Goal: Task Accomplishment & Management: Use online tool/utility

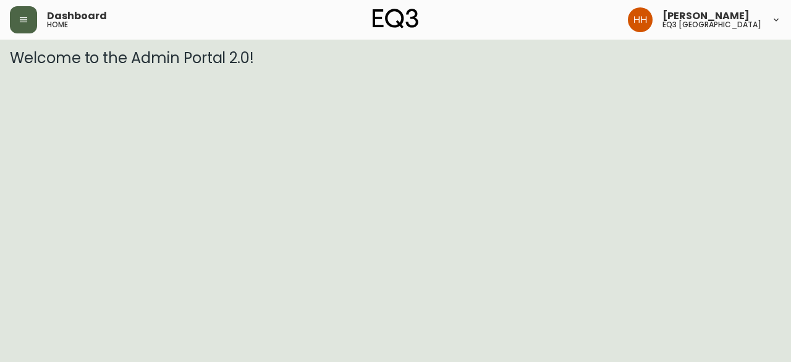
click at [30, 15] on button "button" at bounding box center [23, 19] width 27 height 27
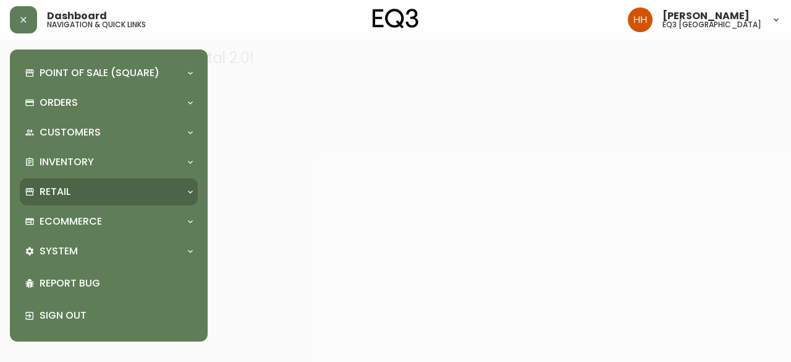
click at [87, 191] on div "Retail" at bounding box center [103, 192] width 156 height 14
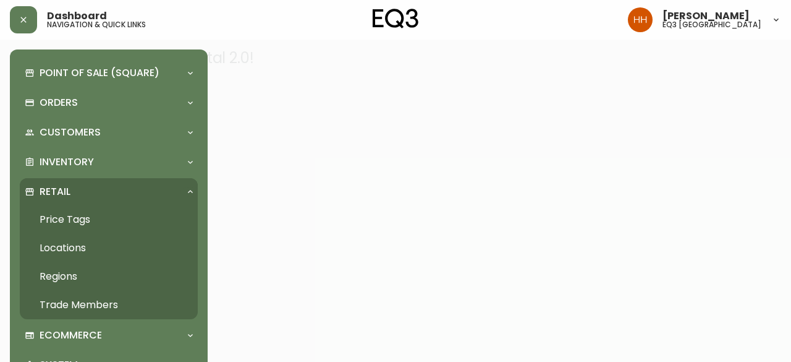
drag, startPoint x: 85, startPoint y: 207, endPoint x: 91, endPoint y: 222, distance: 16.1
click at [85, 207] on link "Price Tags" at bounding box center [109, 219] width 178 height 28
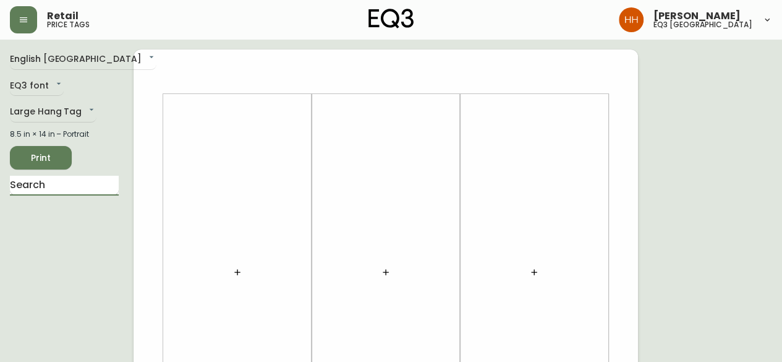
click at [85, 189] on input "text" at bounding box center [64, 186] width 109 height 20
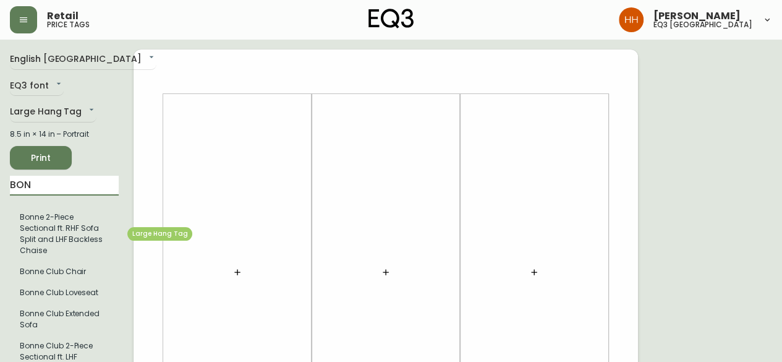
type input "BON"
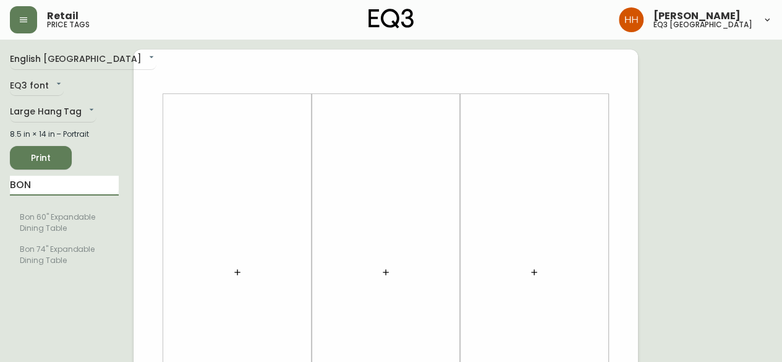
drag, startPoint x: 45, startPoint y: 190, endPoint x: -49, endPoint y: 196, distance: 94.1
click at [236, 269] on icon "button" at bounding box center [237, 272] width 10 height 10
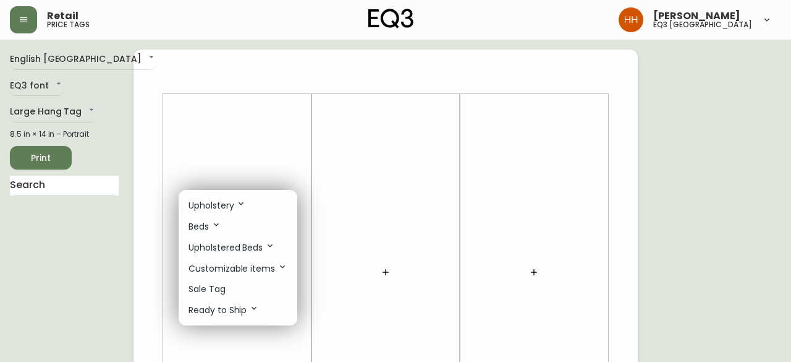
click at [234, 287] on li "Sale Tag" at bounding box center [238, 289] width 119 height 20
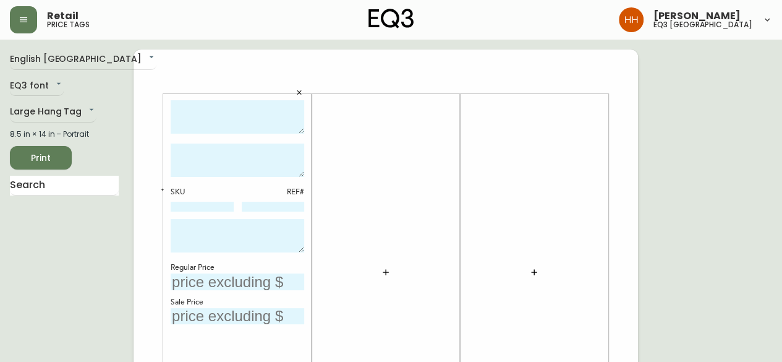
click at [227, 115] on textarea at bounding box center [238, 117] width 134 height 34
type textarea "[PERSON_NAME] ARM CHAIR"
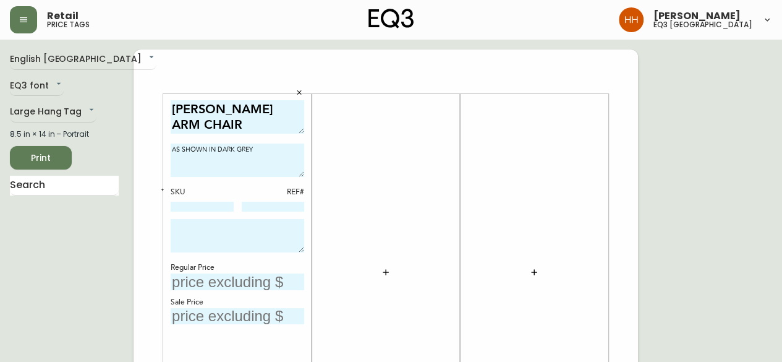
type textarea "AS SHOWN IN DARK GREY"
click at [198, 216] on div "[PERSON_NAME] CHAIR AS SHOWN IN DARK GREY SKU REF# Regular Price Sale Price" at bounding box center [238, 272] width 134 height 344
click at [200, 214] on div "[PERSON_NAME] CHAIR AS SHOWN IN DARK GREY SKU REF# Regular Price Sale Price" at bounding box center [238, 272] width 134 height 344
click at [200, 210] on input at bounding box center [202, 206] width 63 height 10
paste input "[PHONE_NUMBER]"
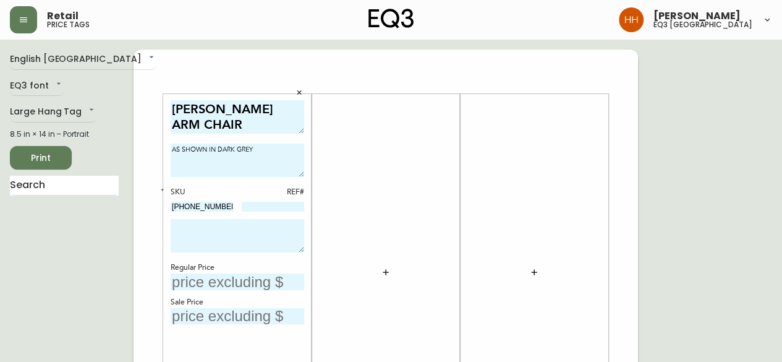
type input "[PHONE_NUMBER]"
click at [199, 234] on textarea at bounding box center [238, 235] width 134 height 33
type textarea "FINAL SALE PRICE AS IS RELEASE DATE [DATE]"
click at [211, 277] on input "text" at bounding box center [238, 281] width 134 height 17
type input "$449"
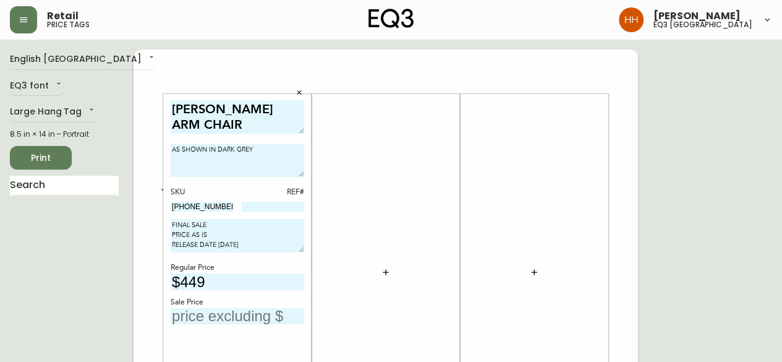
click at [206, 310] on input "text" at bounding box center [238, 316] width 134 height 17
type input "$180"
drag, startPoint x: 218, startPoint y: 208, endPoint x: -25, endPoint y: 202, distance: 243.0
click at [279, 201] on input at bounding box center [273, 206] width 63 height 10
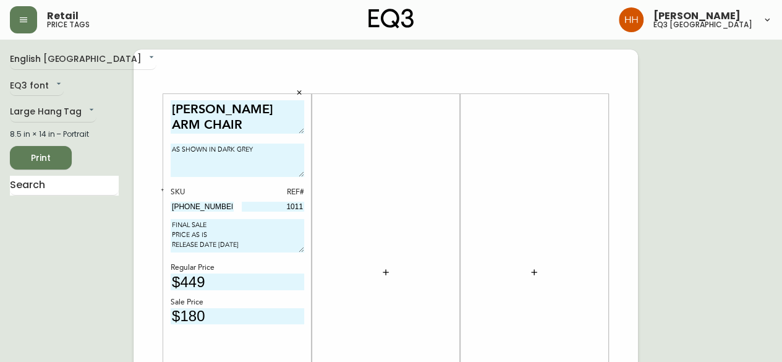
type input "1011"
click at [371, 284] on div at bounding box center [386, 272] width 134 height 344
click at [30, 149] on button "Print" at bounding box center [41, 157] width 62 height 23
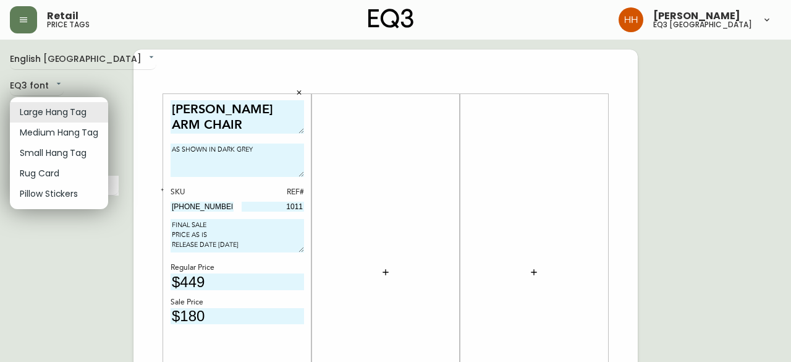
click at [51, 151] on li "Small Hang Tag" at bounding box center [59, 153] width 98 height 20
type input "small"
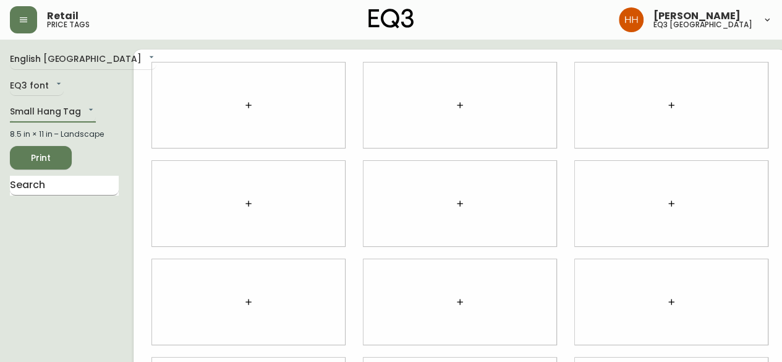
click at [53, 184] on input "text" at bounding box center [64, 186] width 109 height 20
type input "D"
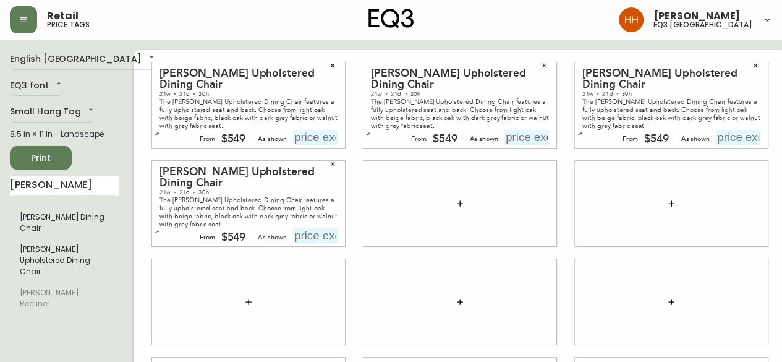
drag, startPoint x: 88, startPoint y: 181, endPoint x: -95, endPoint y: 184, distance: 182.4
click at [0, 184] on html "Retail price tags [PERSON_NAME] eq3 [GEOGRAPHIC_DATA] English [GEOGRAPHIC_DATA]…" at bounding box center [391, 277] width 782 height 554
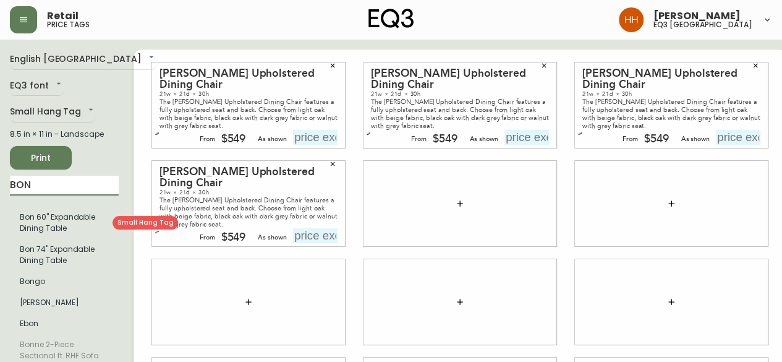
type input "BON"
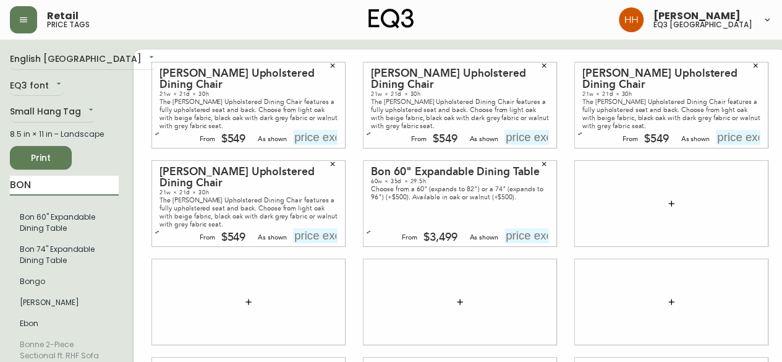
drag, startPoint x: -23, startPoint y: 189, endPoint x: -35, endPoint y: 190, distance: 11.2
click at [0, 190] on html "Retail price tags [PERSON_NAME] eq3 [GEOGRAPHIC_DATA] English [GEOGRAPHIC_DATA]…" at bounding box center [391, 277] width 782 height 554
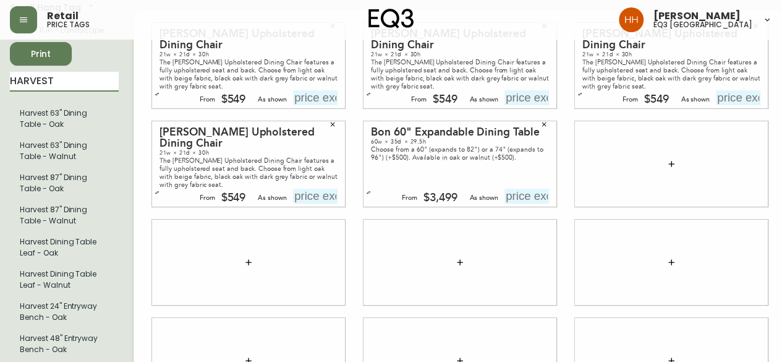
scroll to position [124, 0]
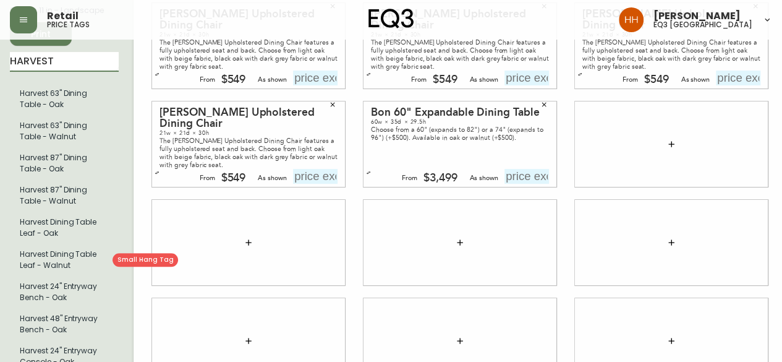
type input "HARVEST"
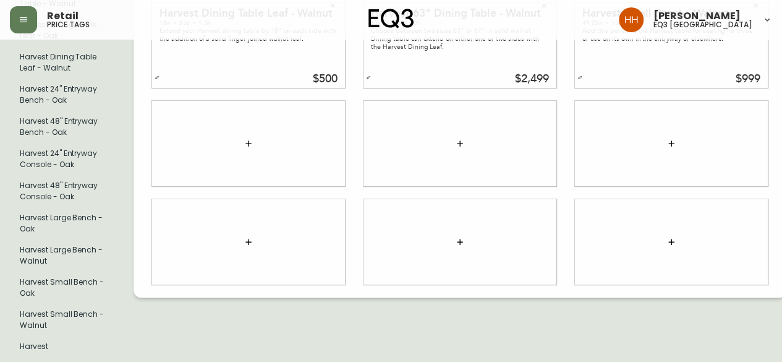
scroll to position [303, 0]
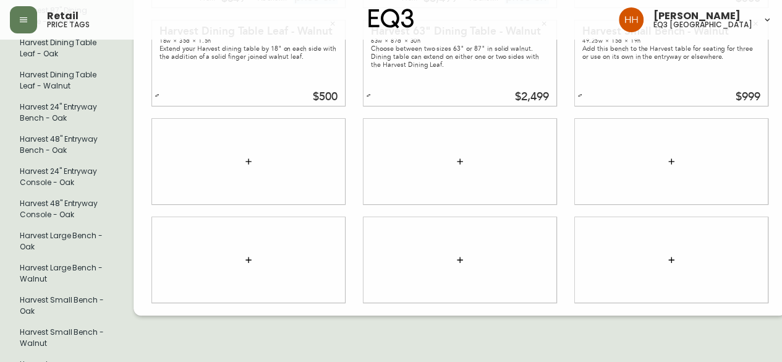
click at [566, 237] on div at bounding box center [671, 259] width 211 height 98
click at [566, 249] on div at bounding box center [671, 259] width 211 height 98
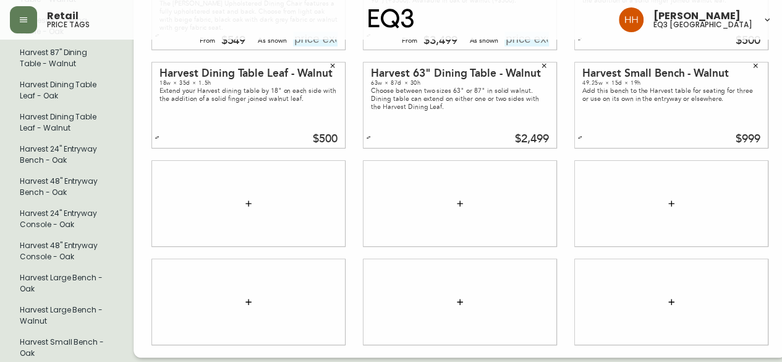
scroll to position [241, 0]
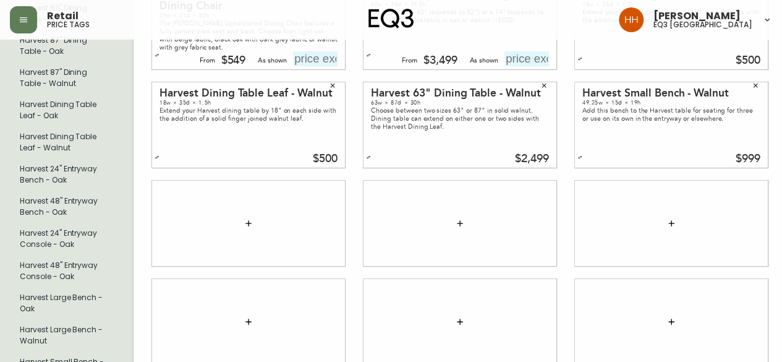
click at [566, 174] on div "Harvest Small Bench - Walnut 49.25w × 15d × 19h Add this bench to the Harvest t…" at bounding box center [671, 124] width 211 height 98
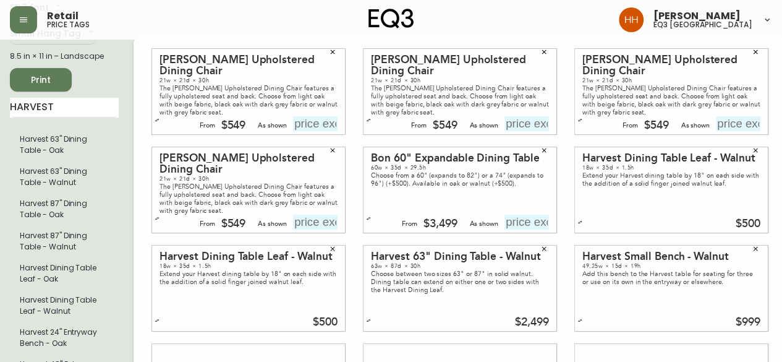
scroll to position [0, 0]
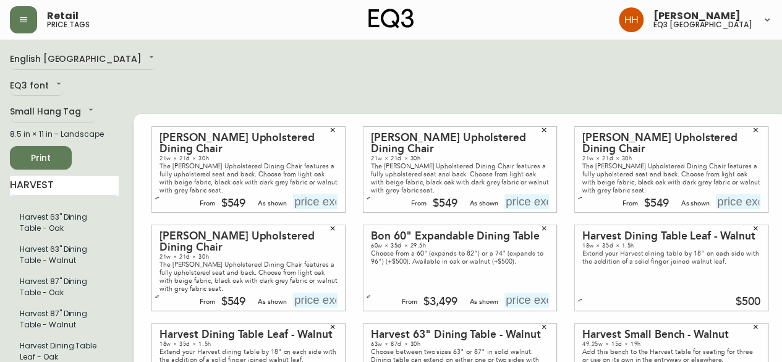
click at [309, 209] on input "text" at bounding box center [315, 201] width 45 height 15
type input "$549"
click at [519, 209] on input "text" at bounding box center [526, 201] width 45 height 15
type input "$549"
click at [727, 209] on input "text" at bounding box center [738, 201] width 45 height 15
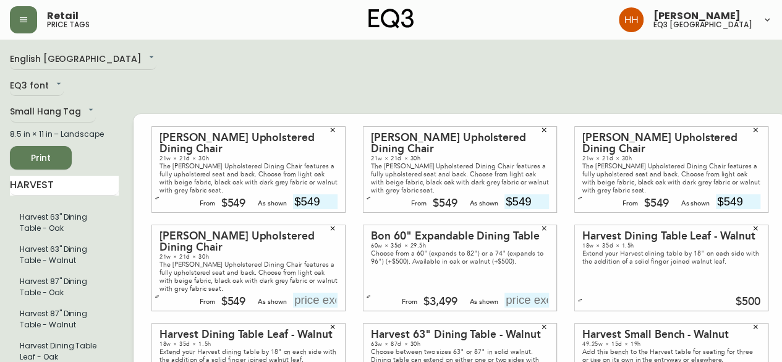
type input "$549"
click at [307, 310] on div "[PERSON_NAME] Upholstered Dining Chair 21w × 21d × 30h The [PERSON_NAME] Uphols…" at bounding box center [248, 267] width 193 height 85
click at [312, 307] on input "text" at bounding box center [315, 299] width 45 height 15
type input "$549"
click at [334, 161] on div "[PERSON_NAME] Upholstered Dining Chair 21w × 21d × 30h The [PERSON_NAME] Uphols…" at bounding box center [248, 169] width 211 height 98
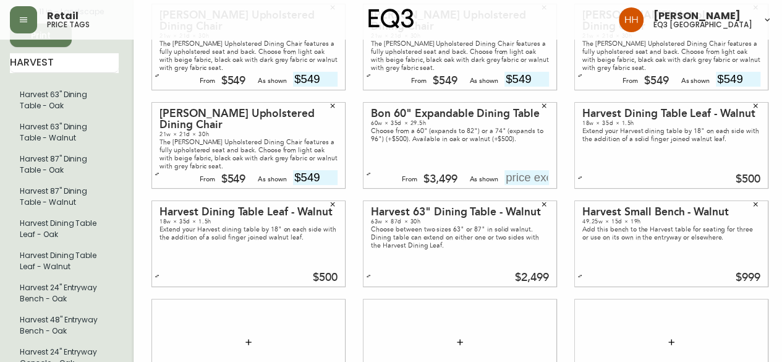
scroll to position [124, 0]
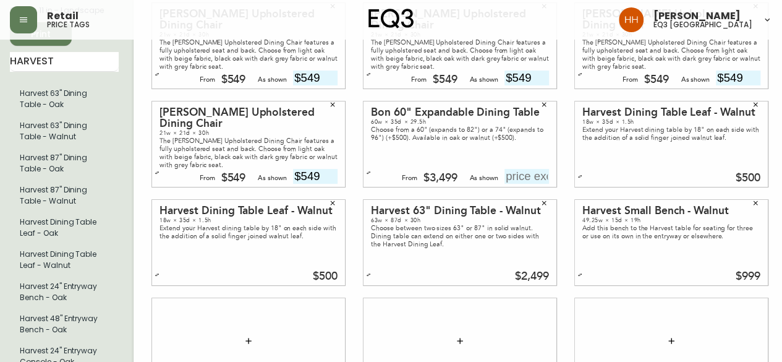
click at [517, 184] on input "text" at bounding box center [526, 176] width 45 height 15
type input "$3499"
click at [566, 235] on div "Harvest Small Bench - Walnut 49.25w × 15d × 19h Add this bench to the Harvest t…" at bounding box center [671, 242] width 211 height 98
click at [642, 318] on div at bounding box center [671, 340] width 211 height 98
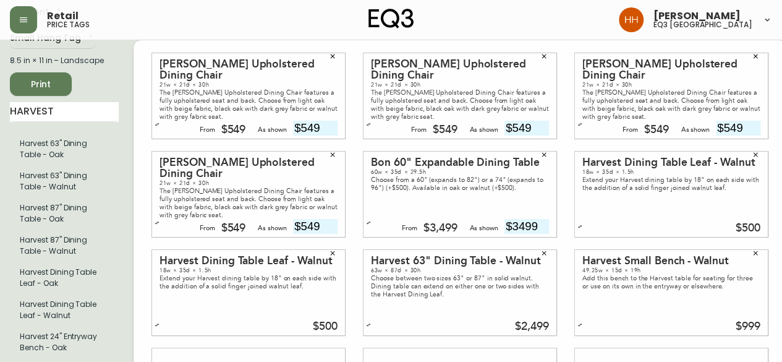
scroll to position [0, 0]
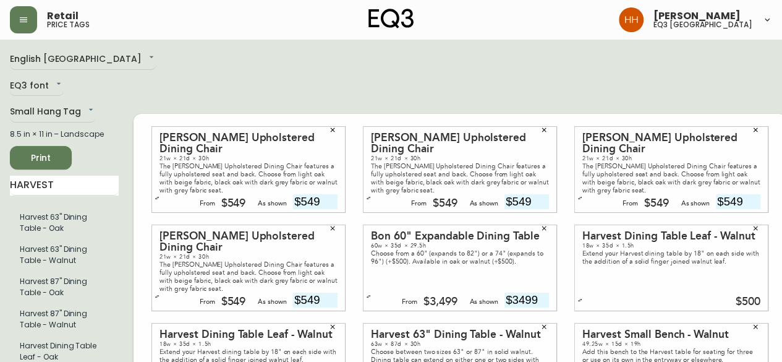
drag, startPoint x: -69, startPoint y: 180, endPoint x: -108, endPoint y: 177, distance: 39.1
click at [0, 177] on html "Retail price tags [PERSON_NAME] eq3 [GEOGRAPHIC_DATA] English [GEOGRAPHIC_DATA]…" at bounding box center [391, 341] width 782 height 682
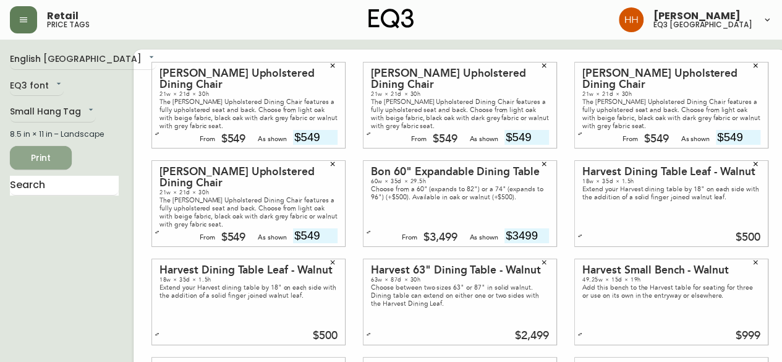
click at [61, 160] on span "Print" at bounding box center [41, 157] width 42 height 15
